Goal: Transaction & Acquisition: Obtain resource

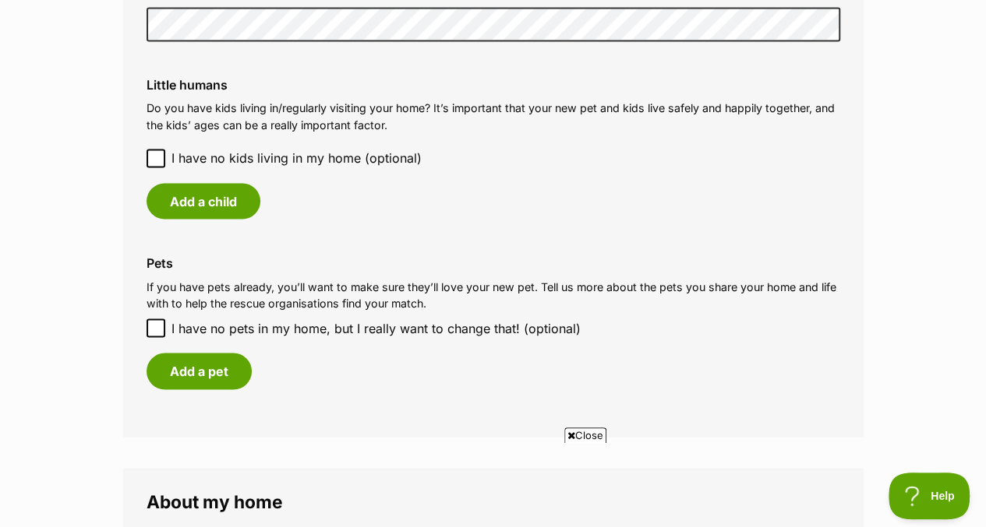
scroll to position [1286, 0]
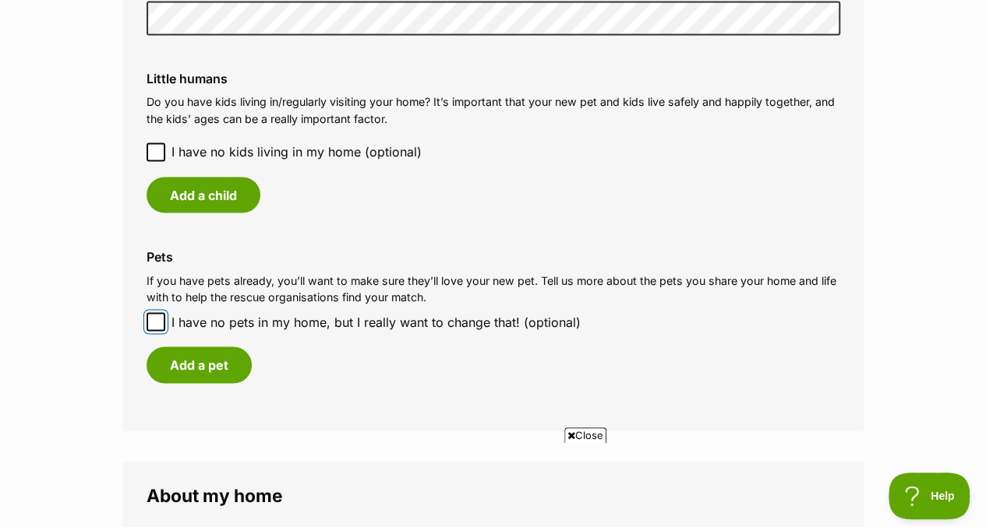
click at [159, 330] on input "I have no pets in my home, but I really want to change that! (optional)" at bounding box center [155, 321] width 19 height 19
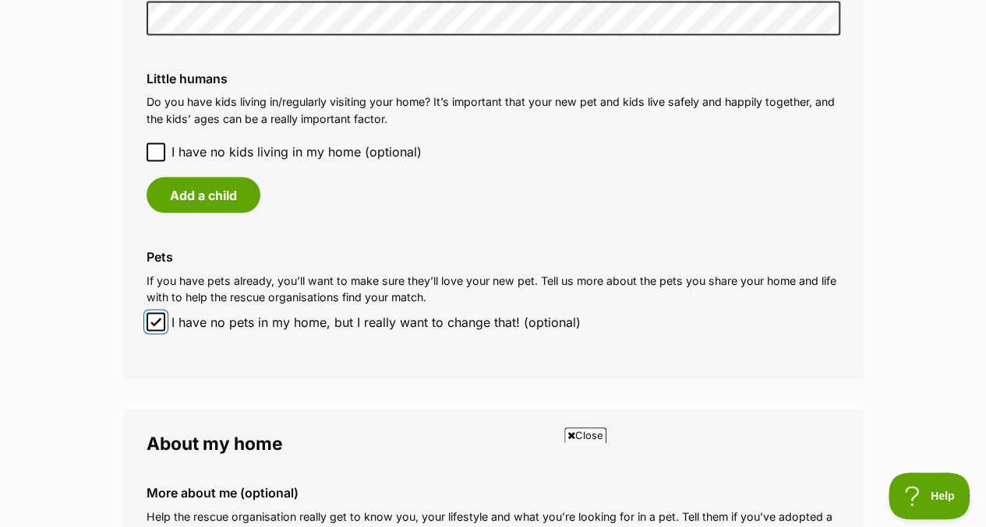
click at [157, 314] on input "I have no pets in my home, but I really want to change that! (optional)" at bounding box center [155, 321] width 19 height 19
checkbox input "false"
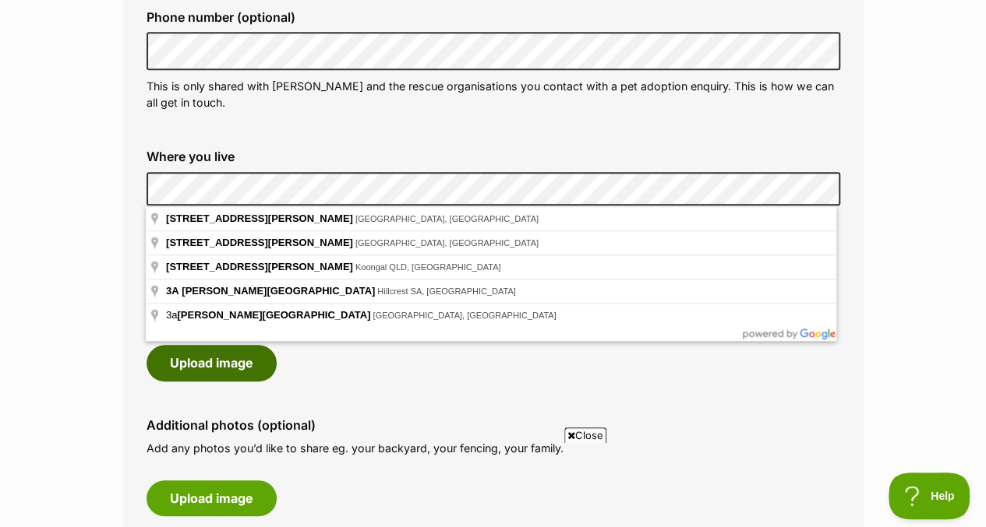
scroll to position [530, 0]
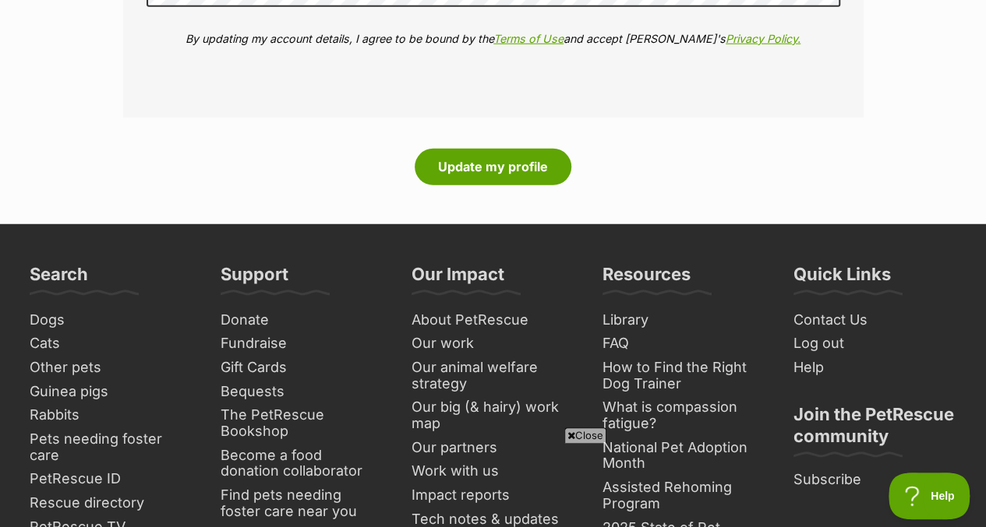
scroll to position [2084, 0]
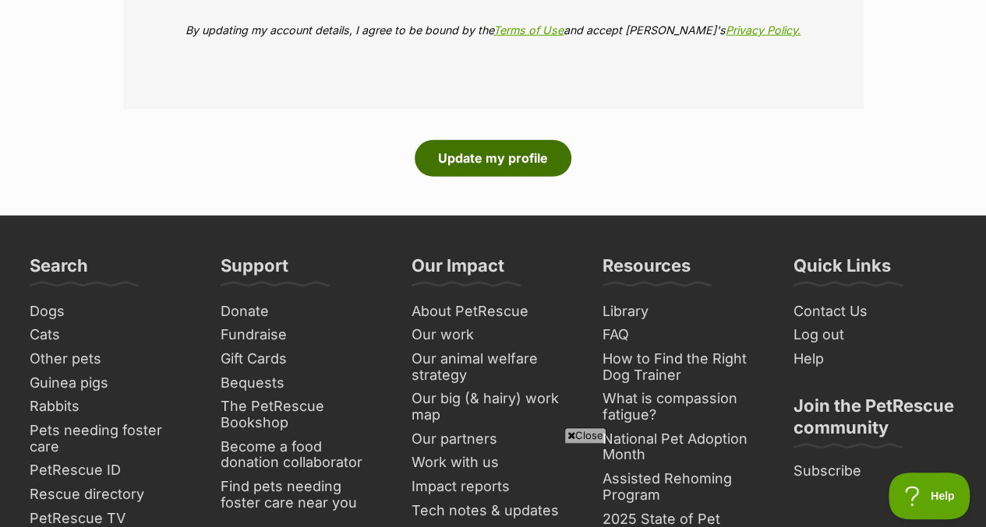
click at [492, 164] on button "Update my profile" at bounding box center [492, 158] width 157 height 36
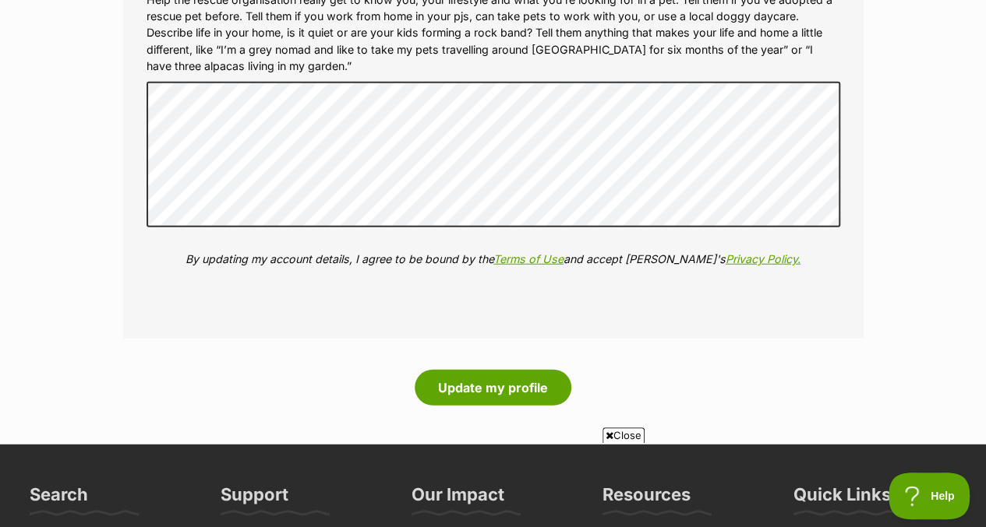
scroll to position [1881, 0]
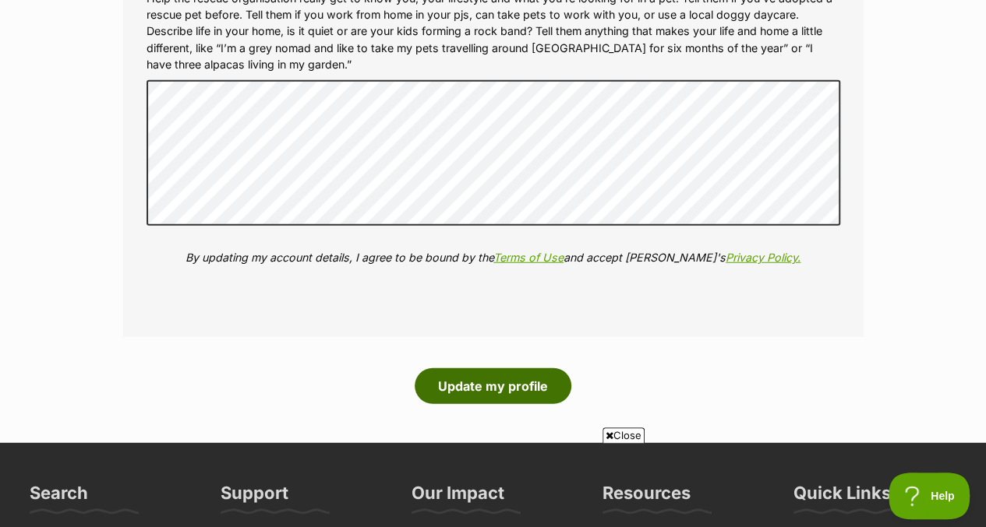
click at [468, 379] on button "Update my profile" at bounding box center [492, 387] width 157 height 36
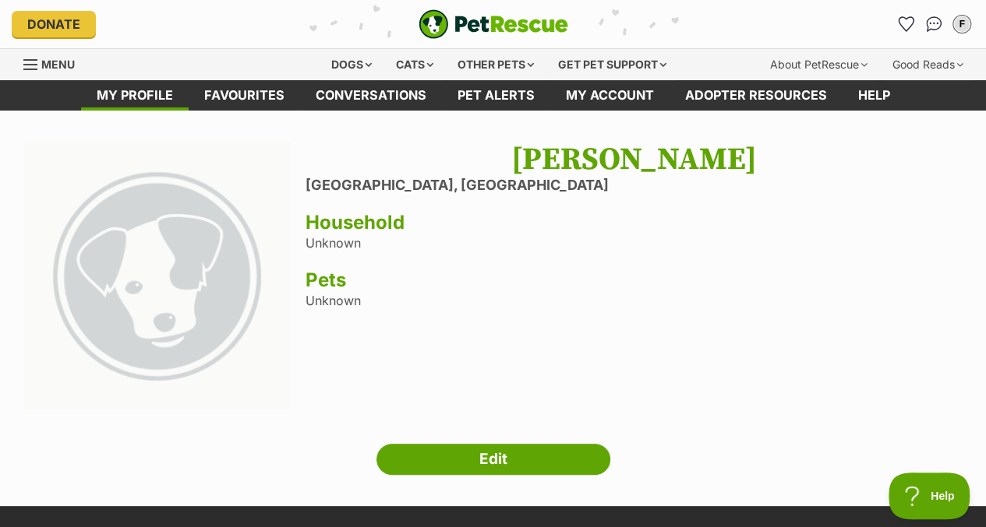
click at [39, 61] on link "Menu" at bounding box center [54, 63] width 62 height 28
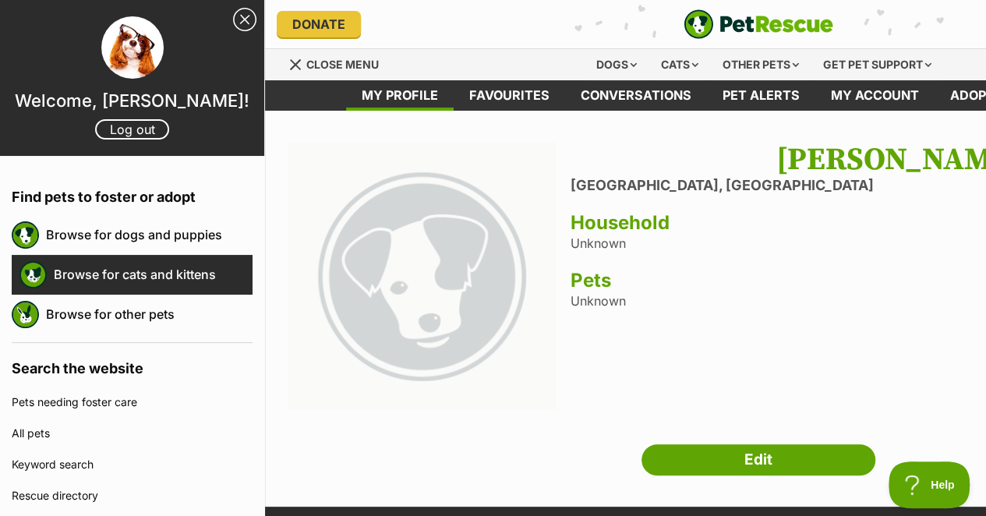
click at [198, 280] on link "Browse for cats and kittens" at bounding box center [153, 274] width 199 height 33
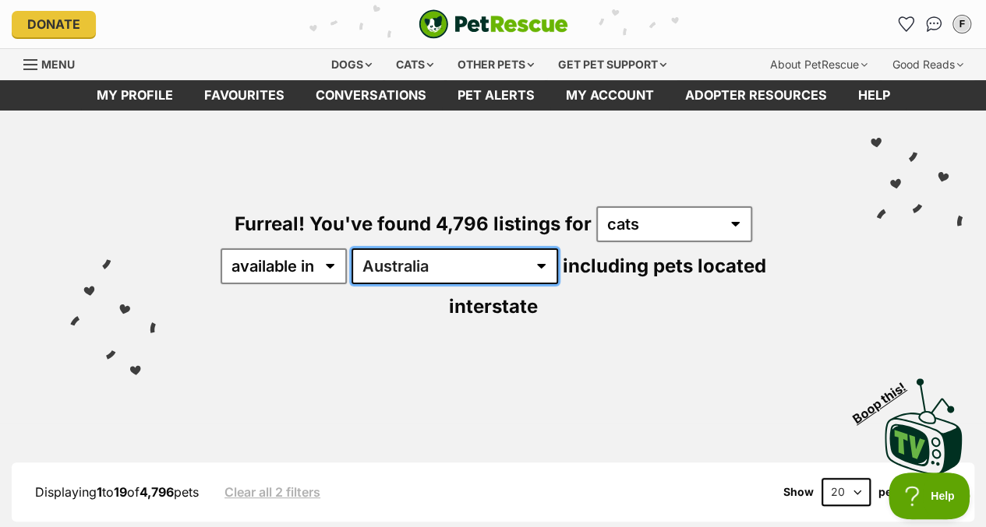
click at [384, 254] on select "Australia ACT NSW NT QLD SA TAS VIC WA" at bounding box center [454, 267] width 206 height 36
select select "WA"
click at [354, 249] on select "Australia ACT NSW NT QLD SA TAS VIC WA" at bounding box center [454, 267] width 206 height 36
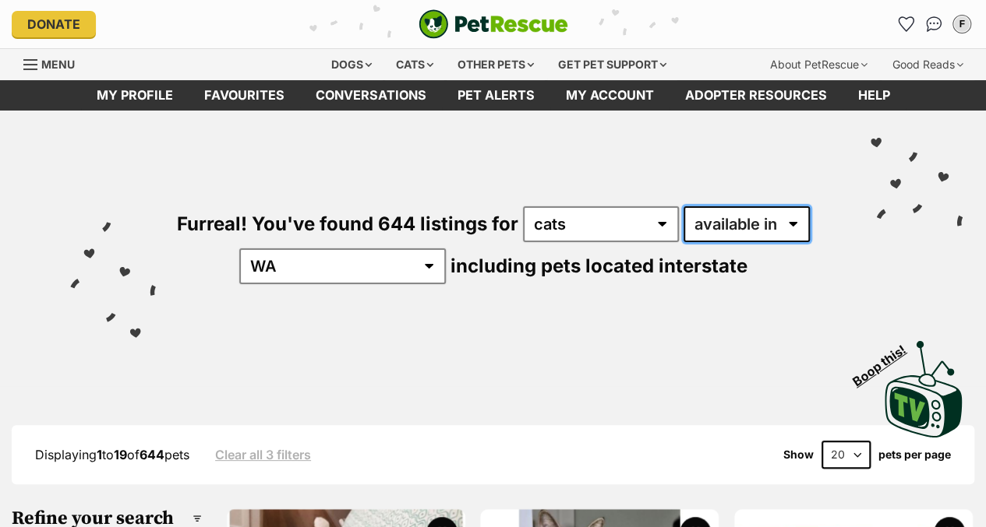
click at [721, 227] on select "available in located in" at bounding box center [746, 224] width 126 height 36
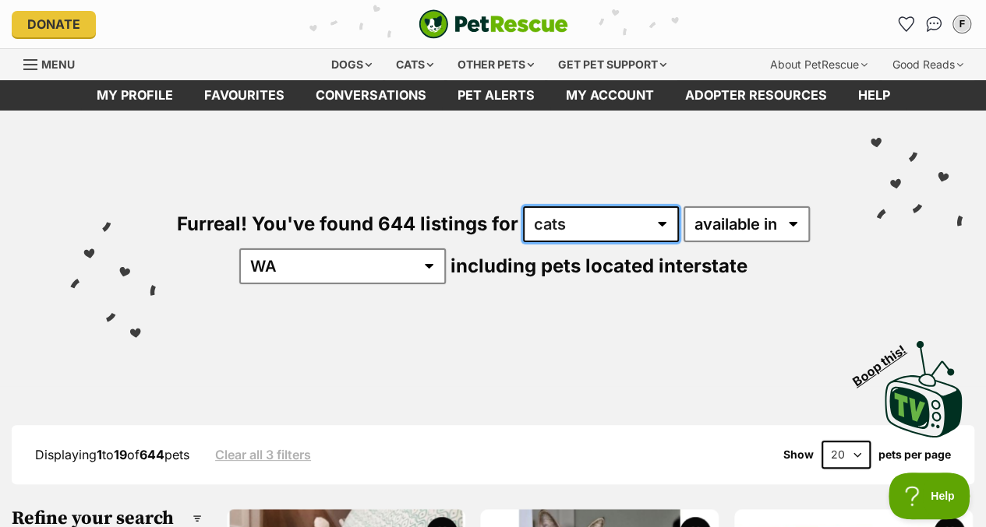
click at [629, 228] on select "any type of pet cats dogs other pets" at bounding box center [601, 224] width 156 height 36
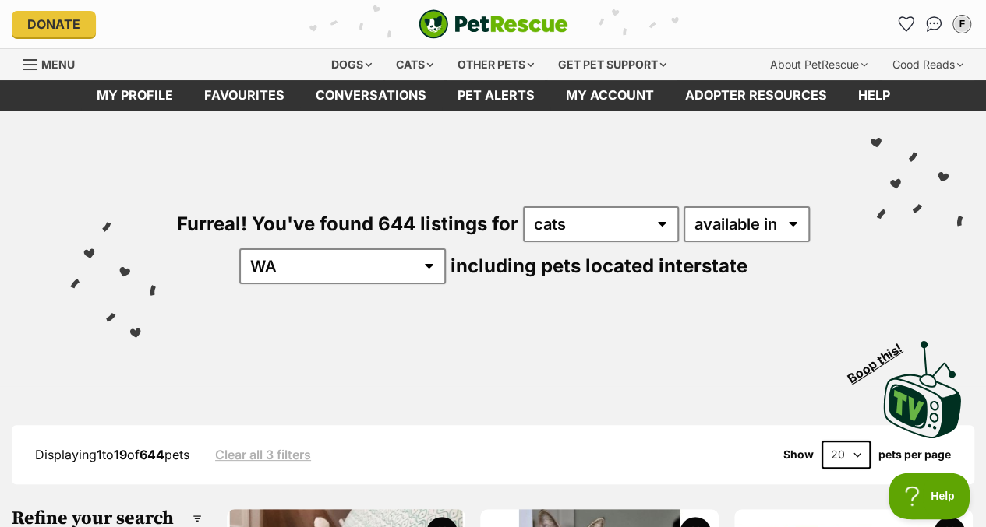
click at [462, 348] on div "Visit PetRescue TV (external site) Boop this!" at bounding box center [492, 384] width 939 height 114
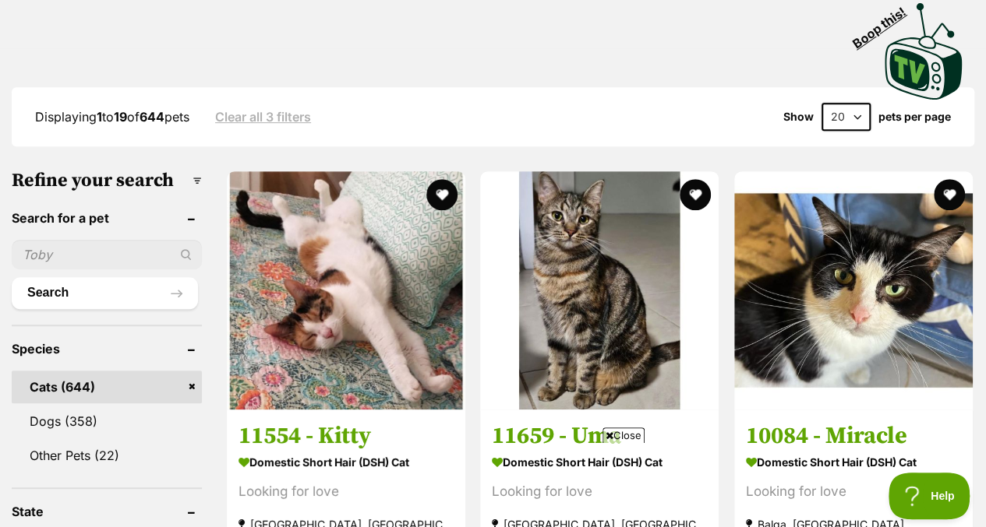
click at [118, 255] on input "text" at bounding box center [107, 255] width 190 height 30
type input "Elmo"
click at [12, 277] on button "Search" at bounding box center [105, 292] width 186 height 31
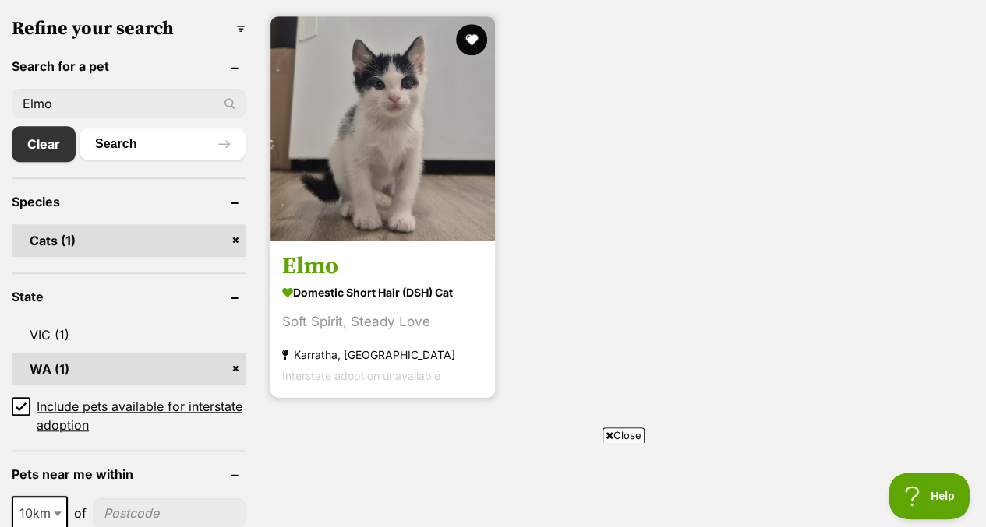
click at [410, 217] on img at bounding box center [382, 128] width 224 height 224
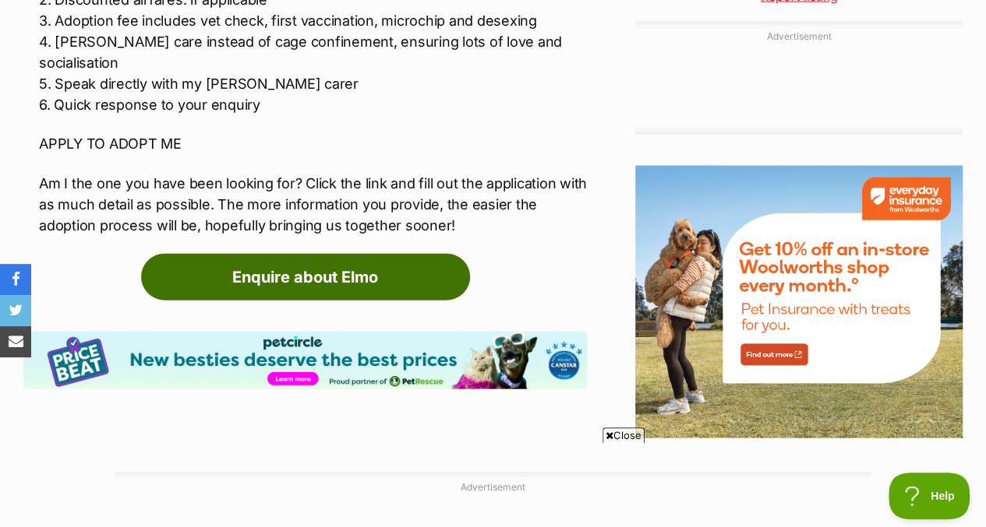
click at [436, 254] on link "Enquire about Elmo" at bounding box center [305, 277] width 329 height 47
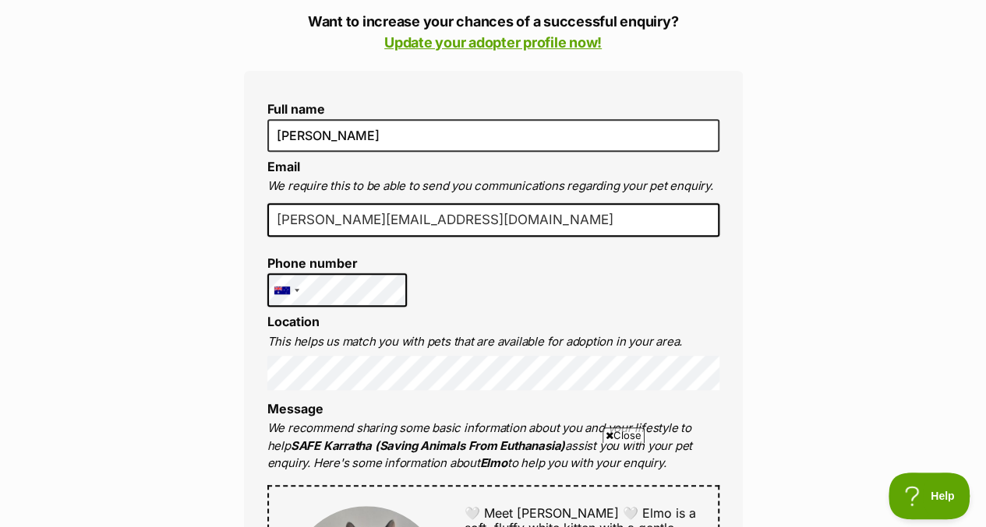
scroll to position [360, 0]
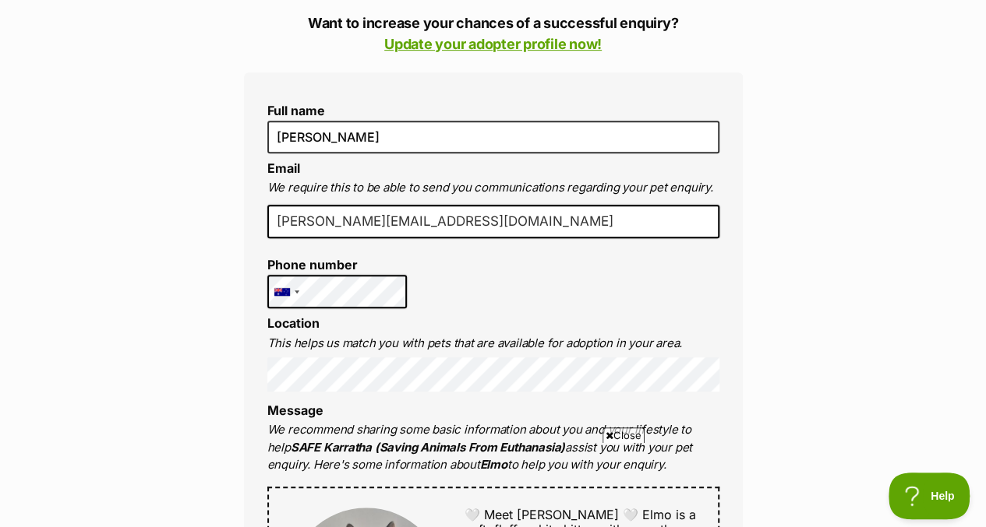
click at [531, 227] on input "[PERSON_NAME][EMAIL_ADDRESS][DOMAIN_NAME]" at bounding box center [493, 222] width 452 height 34
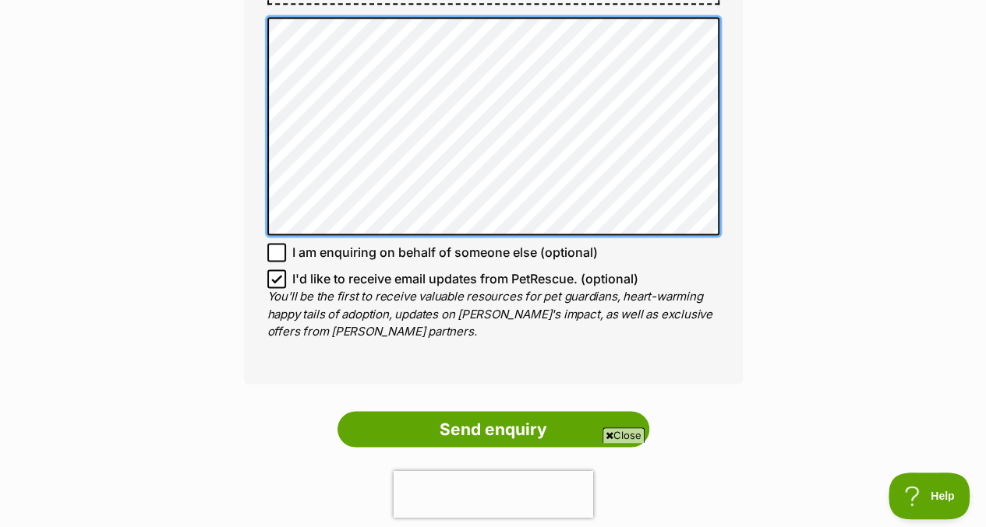
scroll to position [1033, 0]
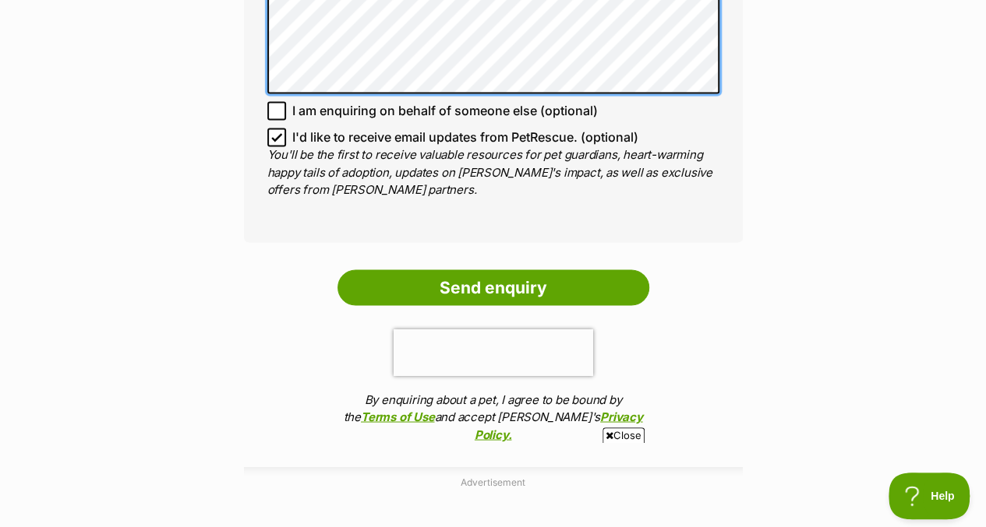
scroll to position [1211, 0]
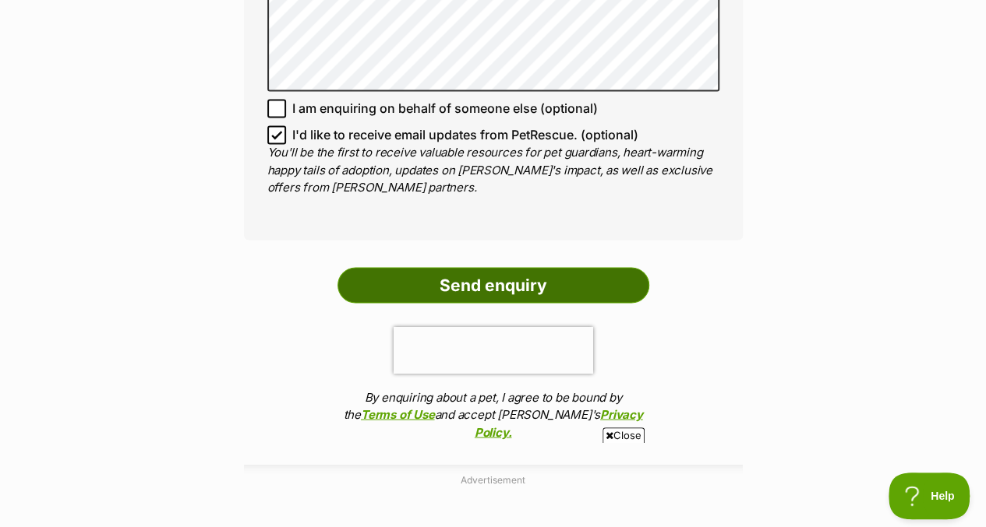
click at [558, 282] on input "Send enquiry" at bounding box center [493, 285] width 312 height 36
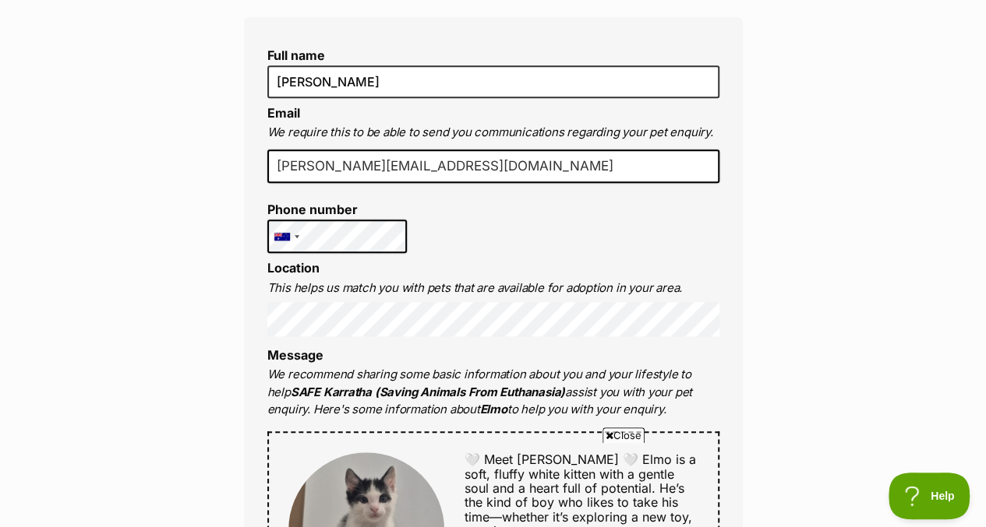
scroll to position [394, 0]
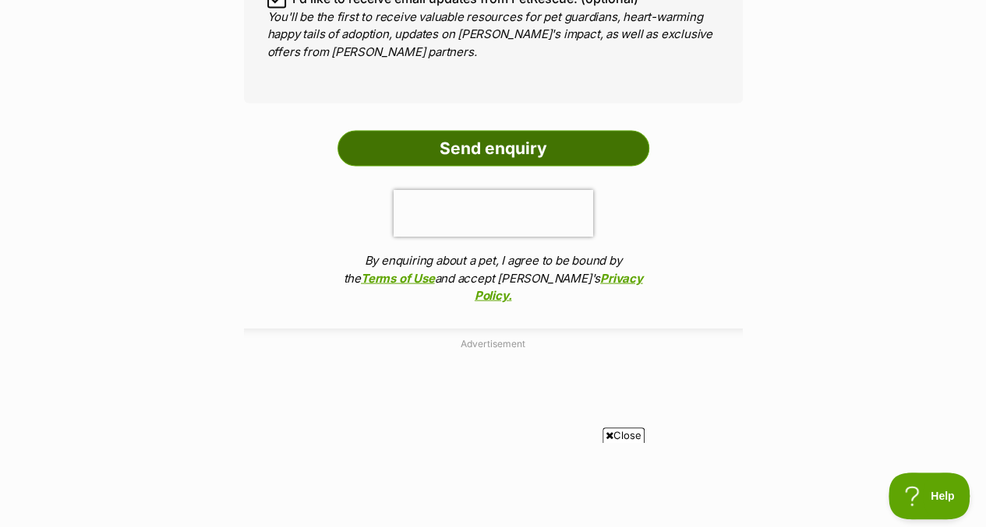
scroll to position [1470, 0]
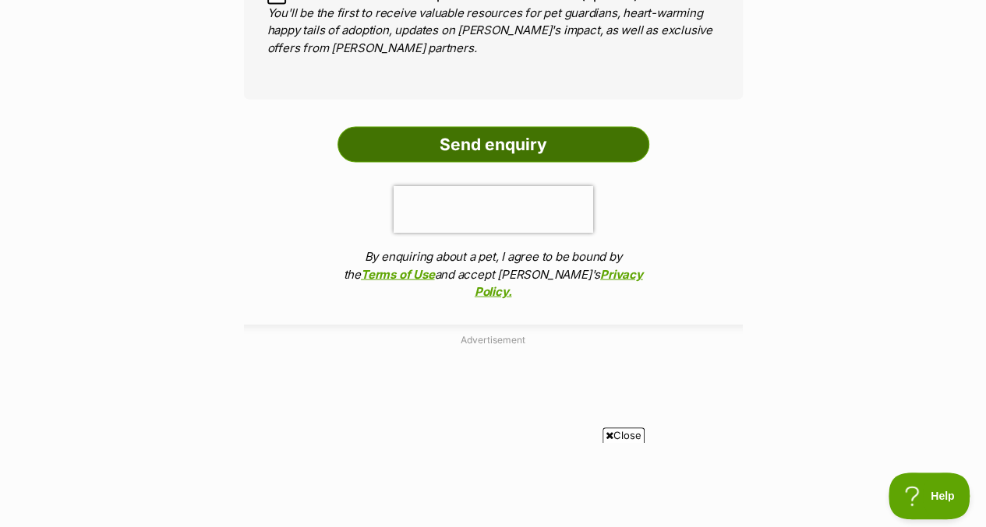
click at [564, 146] on input "Send enquiry" at bounding box center [493, 144] width 312 height 36
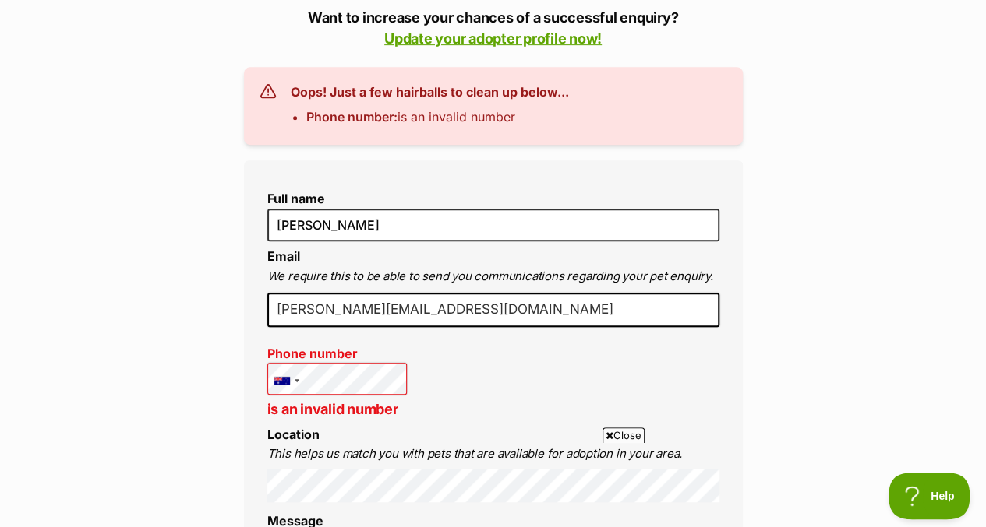
scroll to position [371, 0]
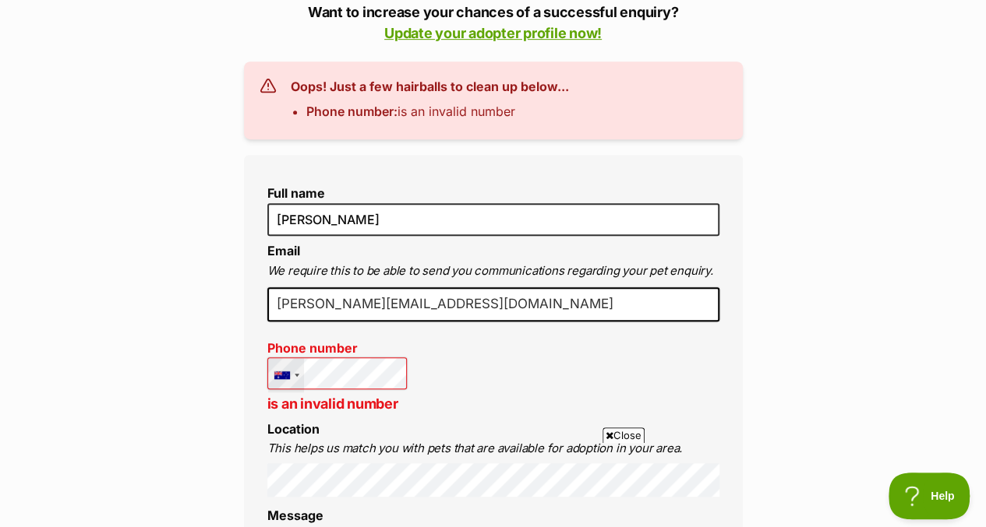
click at [285, 378] on div at bounding box center [282, 376] width 16 height 8
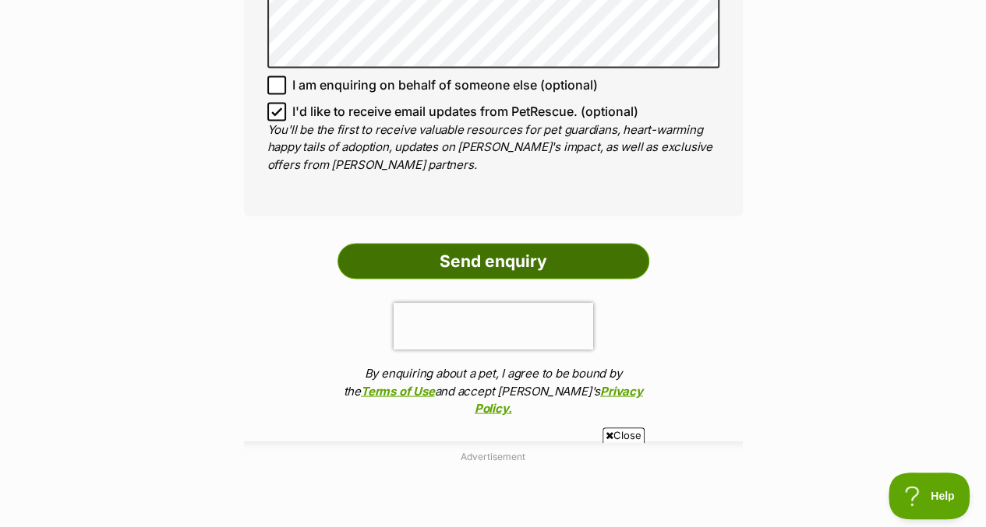
scroll to position [1355, 0]
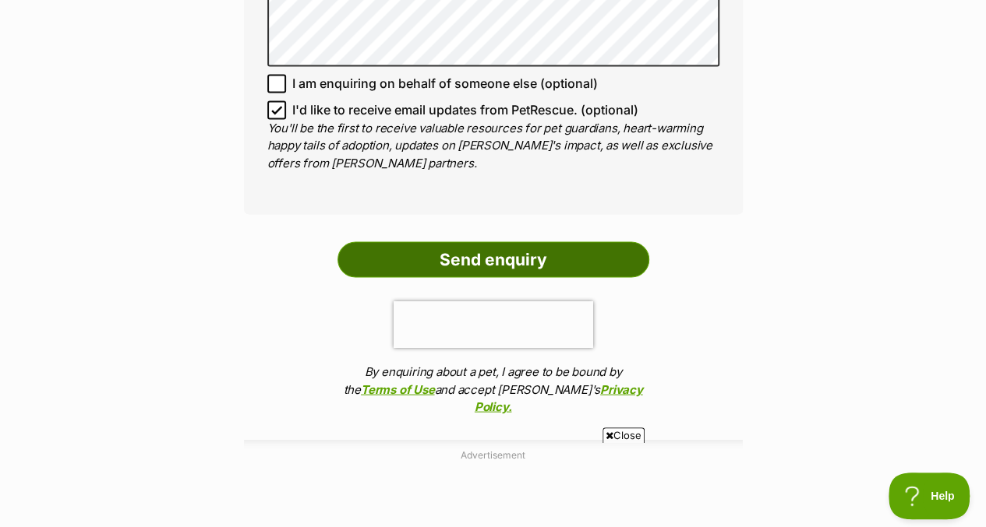
click at [594, 263] on input "Send enquiry" at bounding box center [493, 260] width 312 height 36
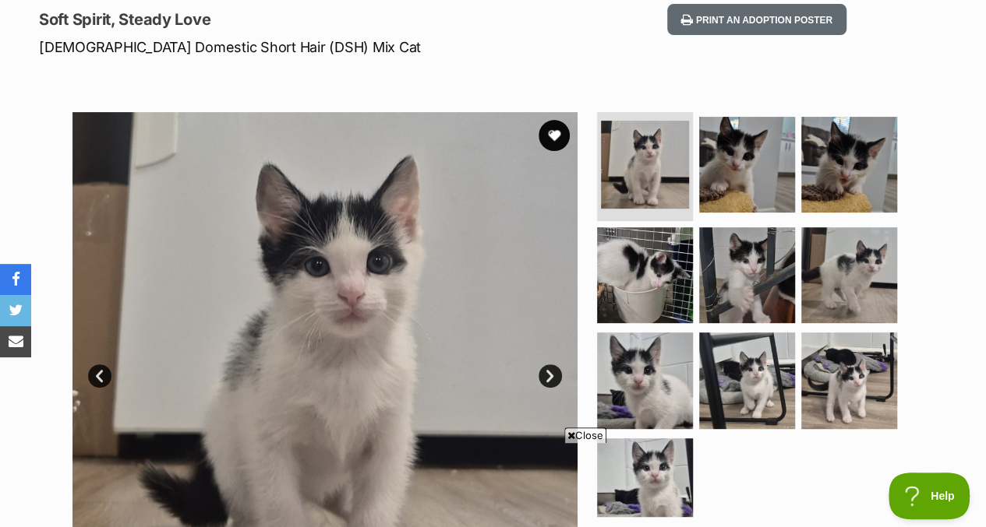
click at [927, 303] on section "Available 1 of 10 images 1 of 10 images 1 of 10 images 1 of 10 images 1 of 10 i…" at bounding box center [493, 353] width 888 height 528
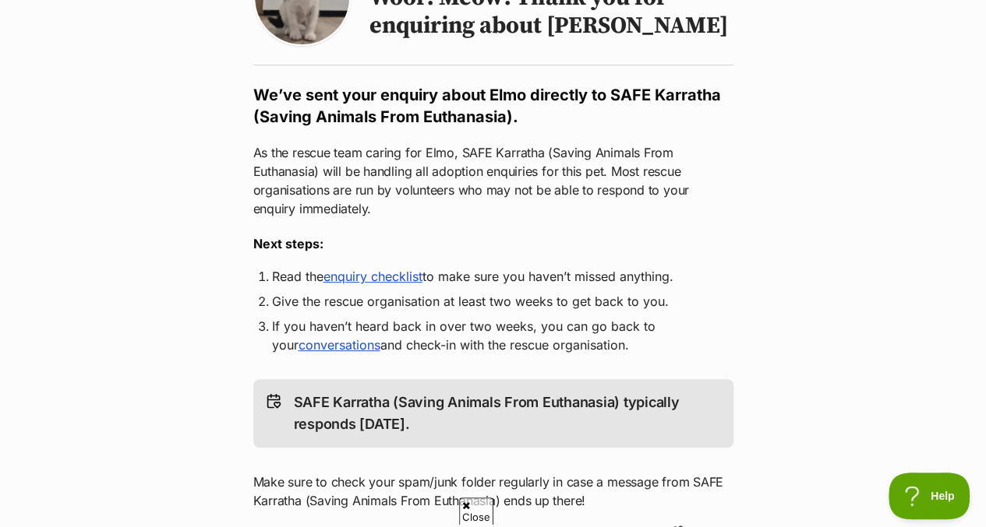
click at [410, 279] on link "enquiry checklist" at bounding box center [372, 277] width 99 height 16
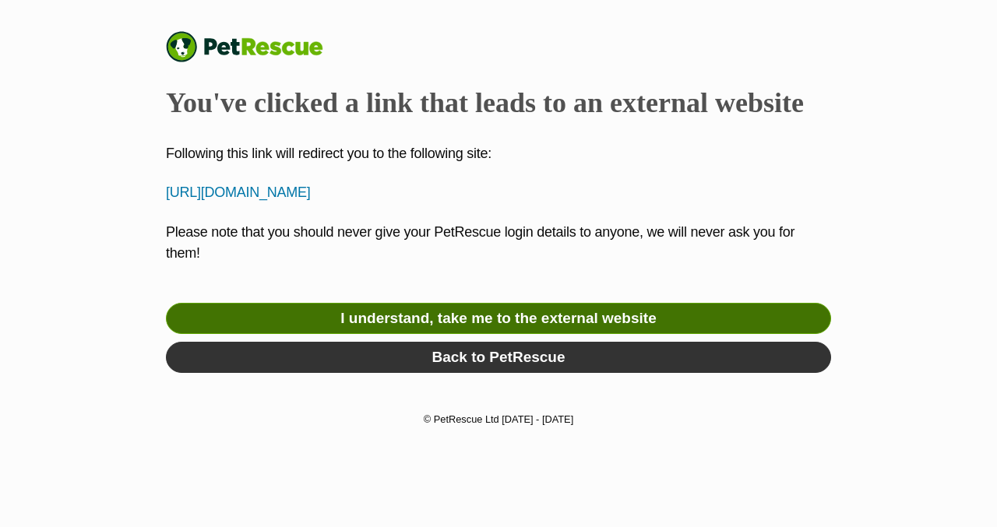
click at [597, 325] on link "I understand, take me to the external website" at bounding box center [498, 318] width 665 height 31
